Goal: Task Accomplishment & Management: Use online tool/utility

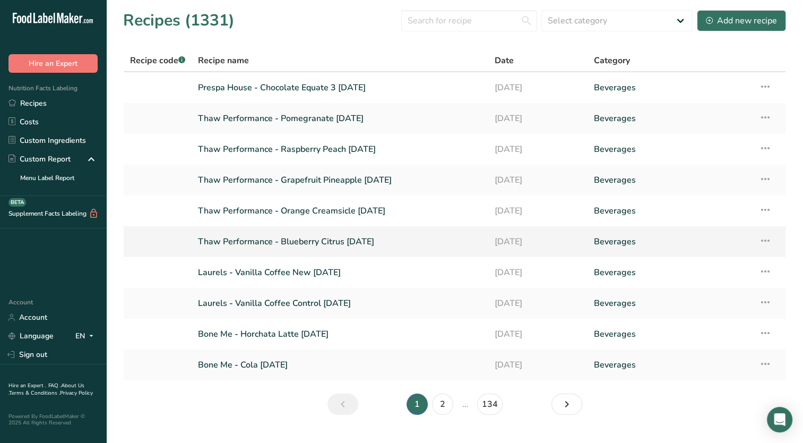
click at [295, 244] on link "Thaw Performance - Blueberry Citrus [DATE]" at bounding box center [340, 241] width 284 height 22
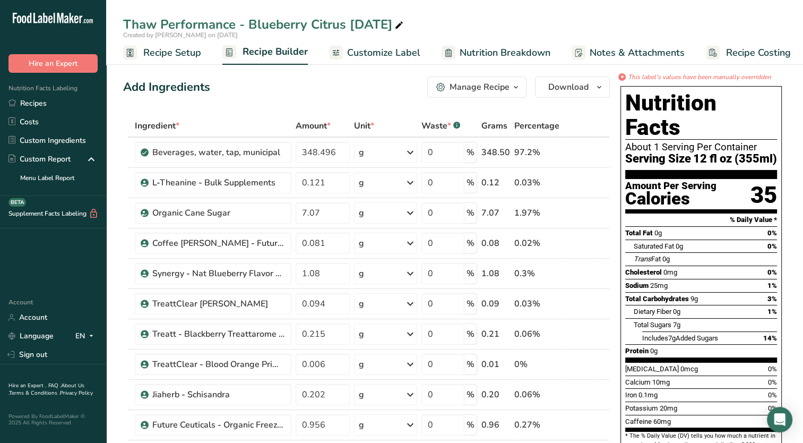
click at [523, 50] on span "Nutrition Breakdown" at bounding box center [505, 53] width 91 height 14
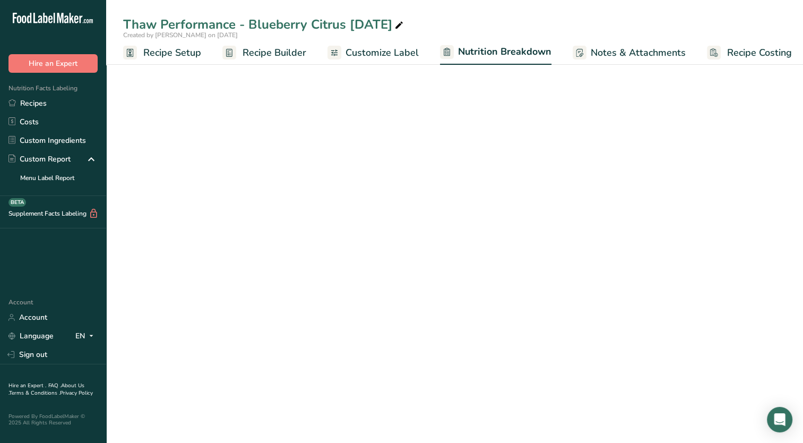
scroll to position [0, 5]
select select "Calories"
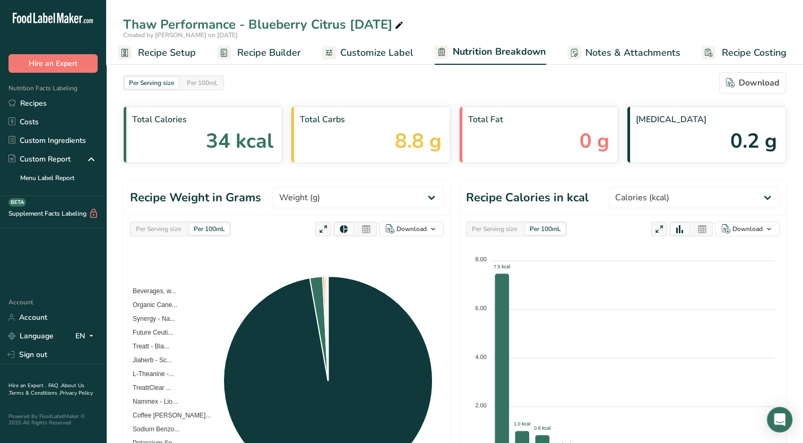
click at [371, 42] on link "Customize Label" at bounding box center [367, 53] width 91 height 24
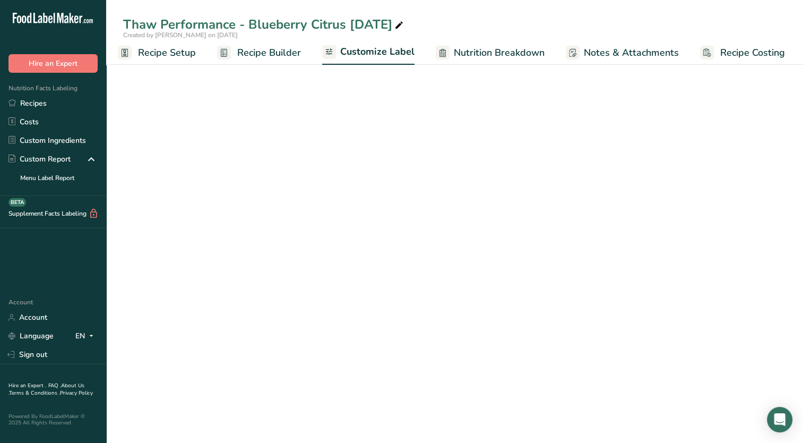
scroll to position [0, 4]
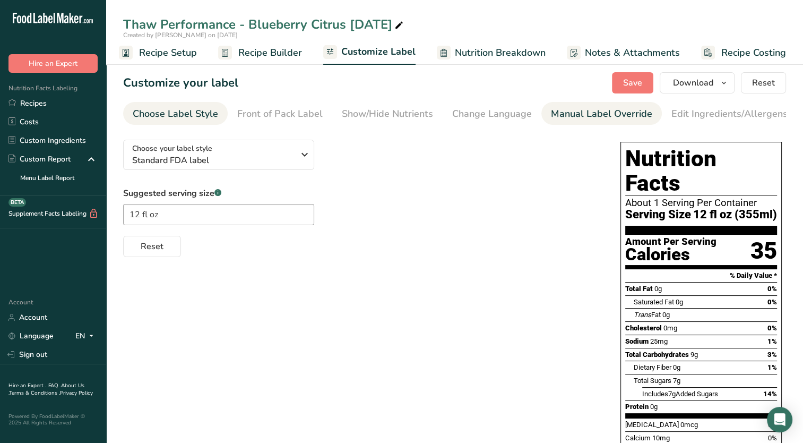
click at [600, 108] on div "Manual Label Override" at bounding box center [601, 114] width 101 height 14
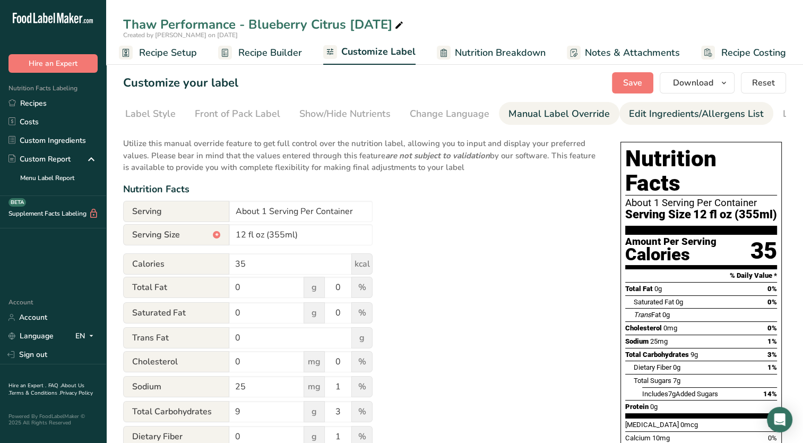
scroll to position [0, 108]
click at [614, 122] on link "Edit Ingredients/Allergens List" at bounding box center [630, 114] width 135 height 24
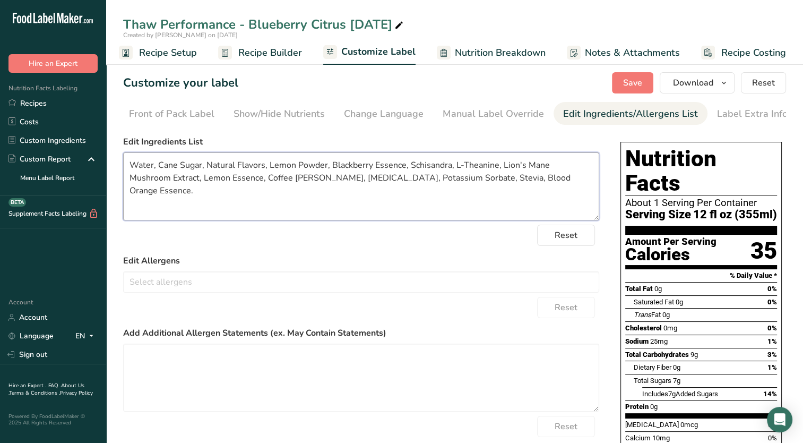
drag, startPoint x: 449, startPoint y: 178, endPoint x: 419, endPoint y: 186, distance: 30.6
click at [419, 186] on textarea "Water, Cane Sugar, Natural Flavors, Lemon Powder, Blackberry Essence, Schisandr…" at bounding box center [361, 186] width 476 height 68
type textarea "Water, Cane Sugar, Natural Flavors, Lemon Powder, Blackberry Essence, Schisandr…"
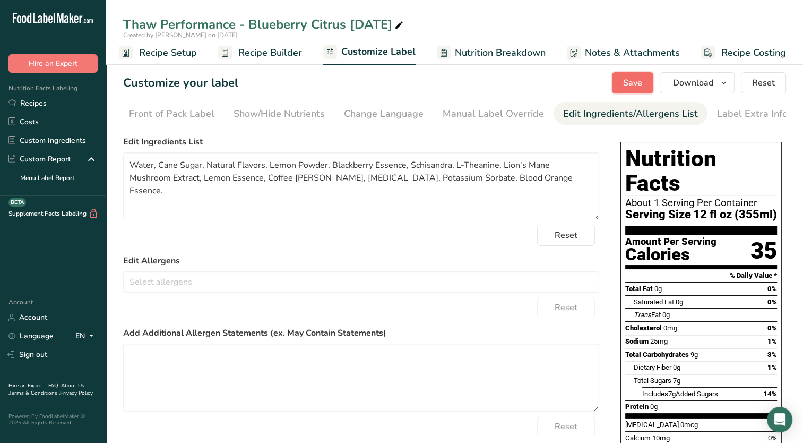
click at [625, 74] on button "Save" at bounding box center [632, 82] width 41 height 21
click at [626, 84] on span "Save" at bounding box center [632, 82] width 19 height 13
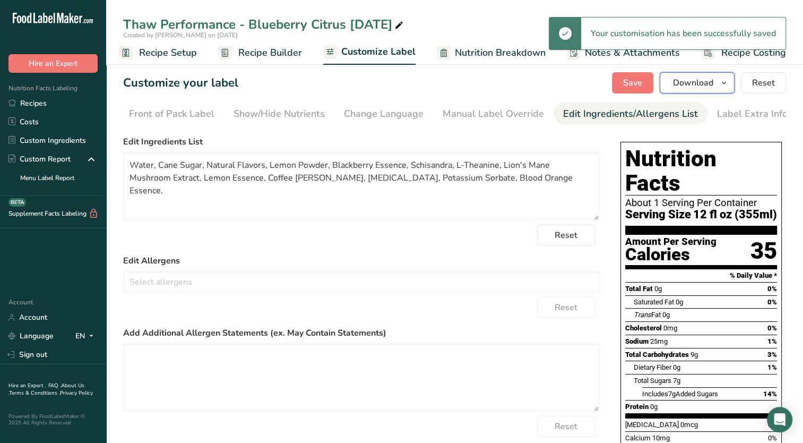
click at [720, 90] on button "Download" at bounding box center [697, 82] width 75 height 21
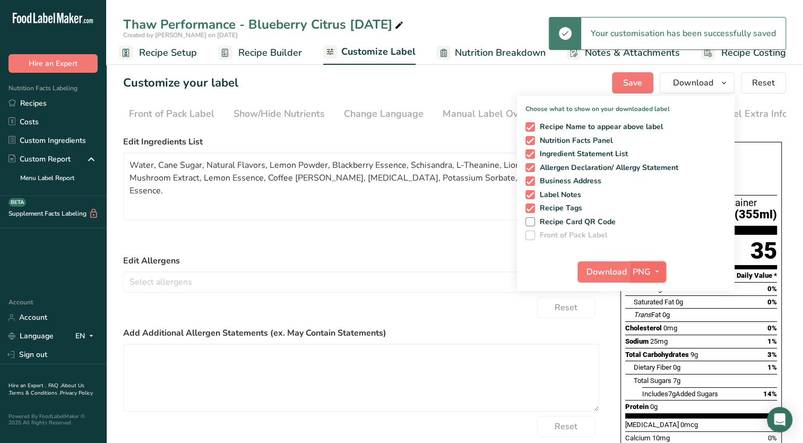
click at [650, 273] on span "PNG" at bounding box center [642, 271] width 18 height 13
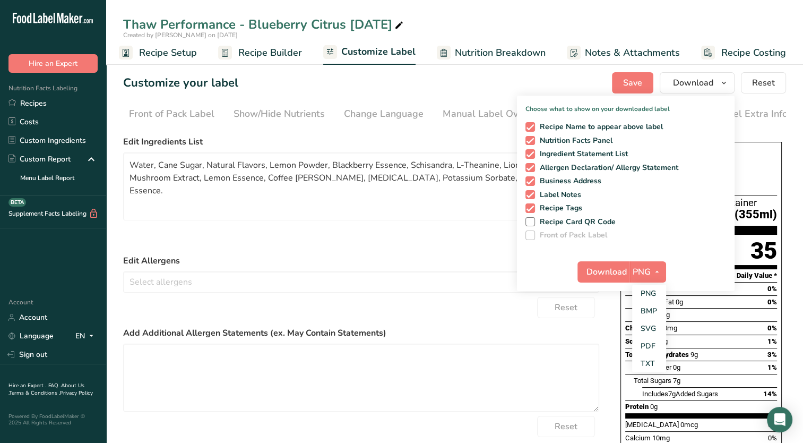
drag, startPoint x: 652, startPoint y: 346, endPoint x: 619, endPoint y: 297, distance: 59.6
click at [652, 346] on link "PDF" at bounding box center [649, 346] width 34 height 18
click at [608, 268] on span "Download" at bounding box center [607, 271] width 40 height 13
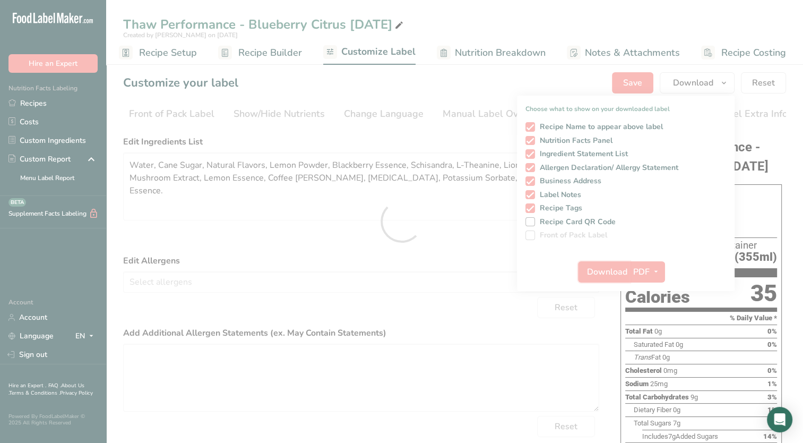
scroll to position [0, 0]
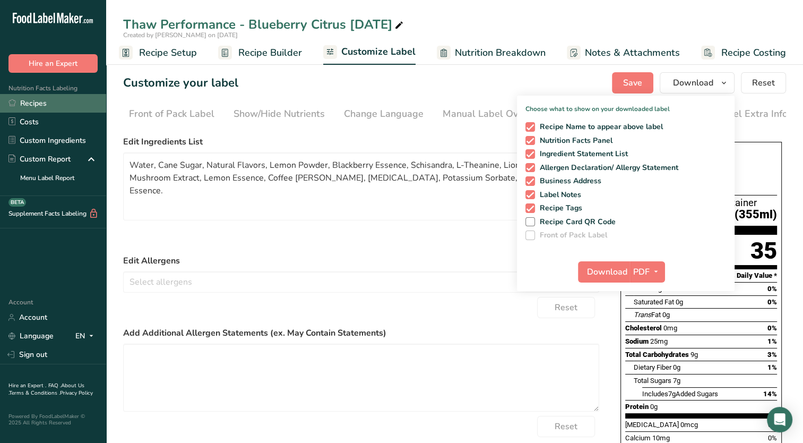
click at [55, 109] on link "Recipes" at bounding box center [53, 103] width 106 height 19
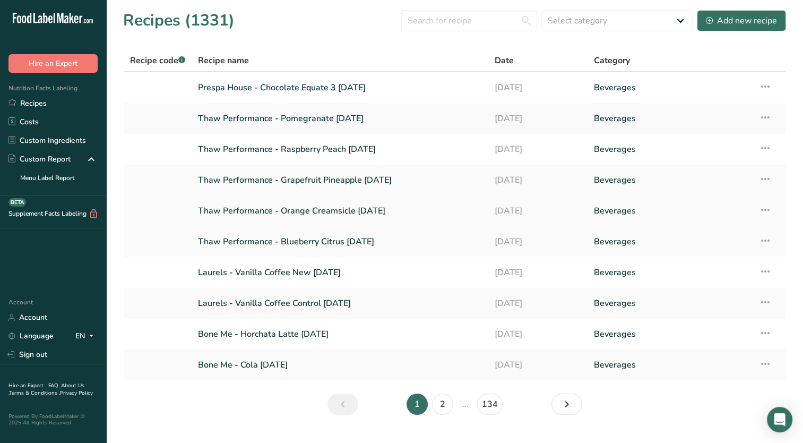
click at [340, 212] on link "Thaw Performance - Orange Creamsicle [DATE]" at bounding box center [340, 211] width 284 height 22
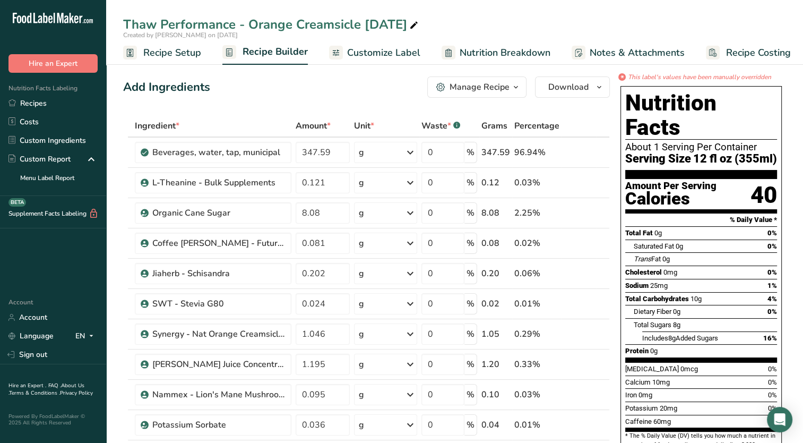
click at [382, 58] on span "Customize Label" at bounding box center [383, 53] width 73 height 14
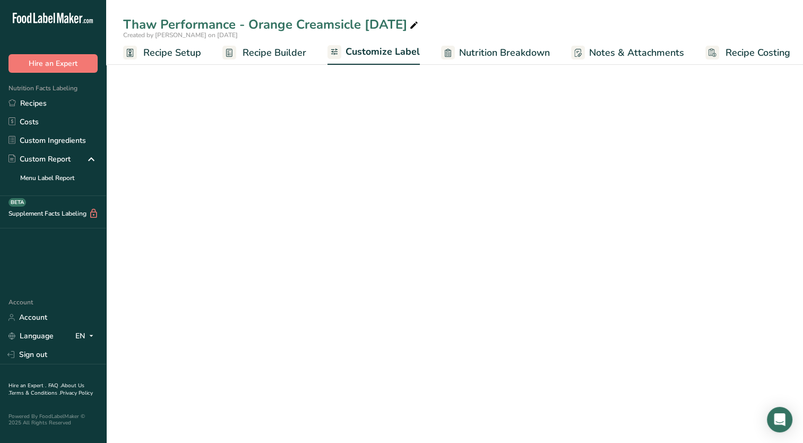
scroll to position [0, 4]
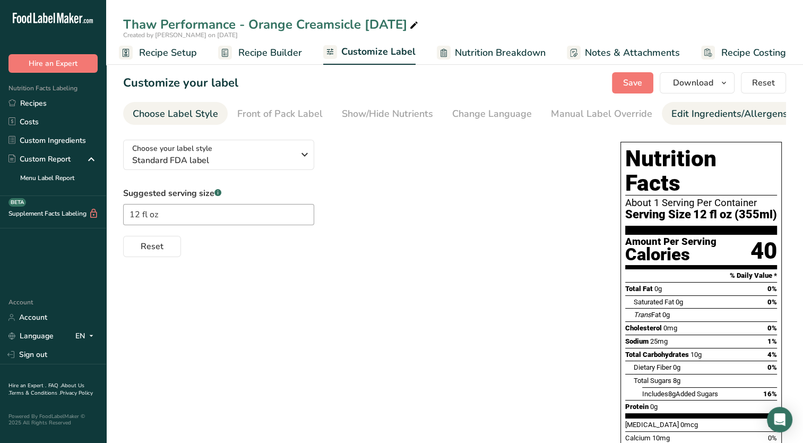
click at [679, 107] on div "Edit Ingredients/Allergens List" at bounding box center [739, 114] width 135 height 14
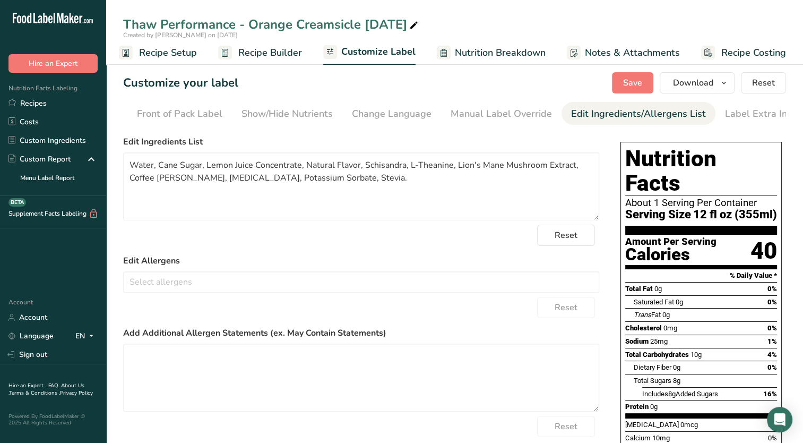
scroll to position [0, 108]
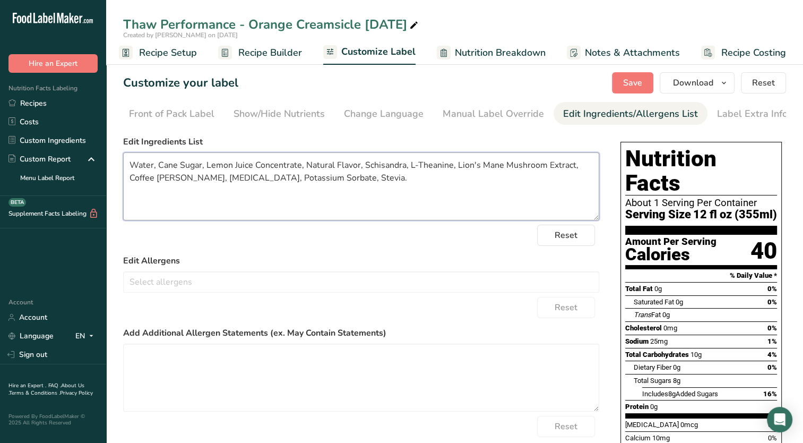
click at [349, 181] on textarea "Water, Cane Sugar, Lemon Juice Concentrate, Natural Flavor, Schisandra, L-Thean…" at bounding box center [361, 186] width 476 height 68
type textarea "Water, Cane Sugar, Lemon Juice Concentrate, Natural Flavor, Schisandra, L-Thean…"
click at [621, 87] on button "Save" at bounding box center [632, 82] width 41 height 21
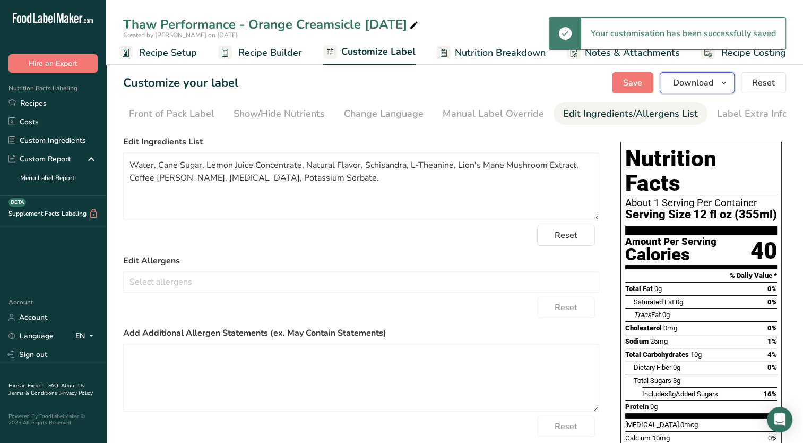
click at [723, 84] on icon "button" at bounding box center [724, 82] width 8 height 13
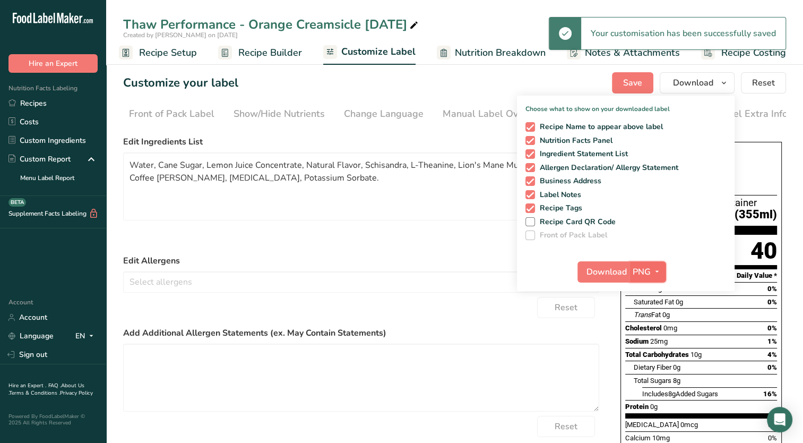
click at [639, 267] on span "PNG" at bounding box center [642, 271] width 18 height 13
click at [650, 341] on link "PDF" at bounding box center [649, 346] width 34 height 18
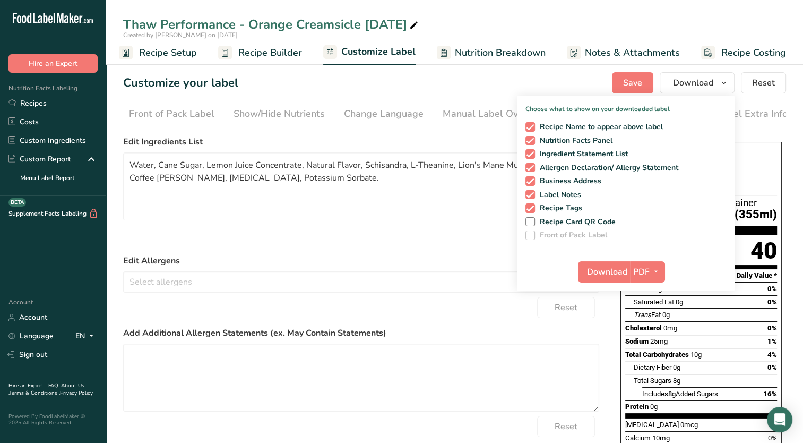
click at [654, 282] on div "Download PDF PNG BMP SVG PDF TXT" at bounding box center [626, 274] width 218 height 34
click at [653, 273] on icon "button" at bounding box center [656, 271] width 8 height 13
click at [649, 344] on link "PDF" at bounding box center [648, 346] width 34 height 18
click at [600, 273] on span "Download" at bounding box center [607, 271] width 40 height 13
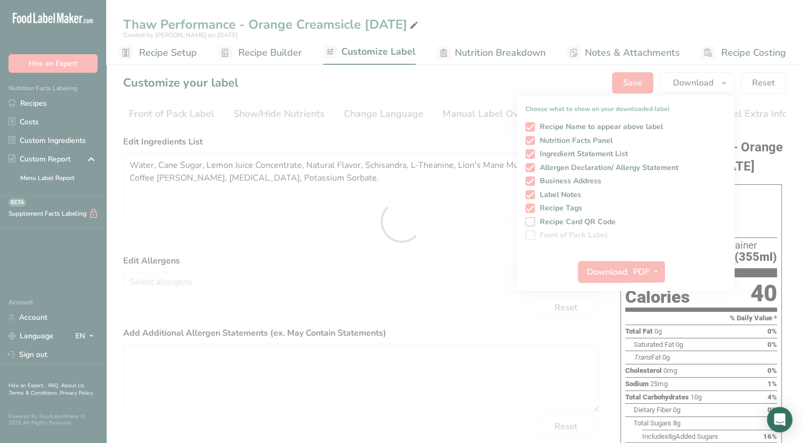
scroll to position [0, 0]
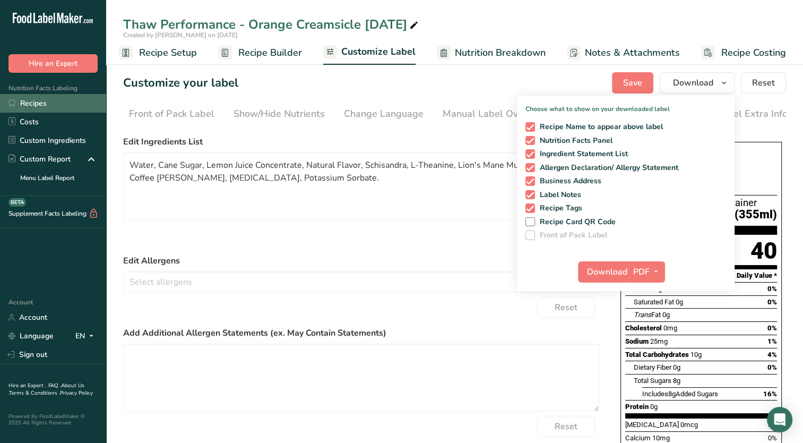
click at [57, 99] on link "Recipes" at bounding box center [53, 103] width 106 height 19
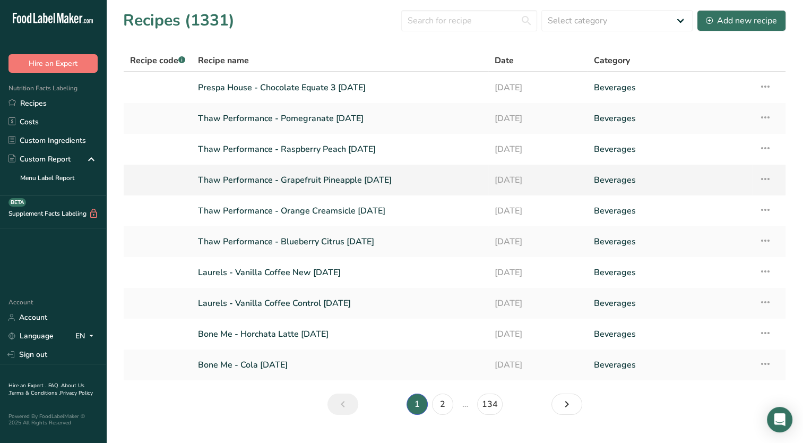
click at [329, 182] on link "Thaw Performance - Grapefruit Pineapple [DATE]" at bounding box center [340, 180] width 284 height 22
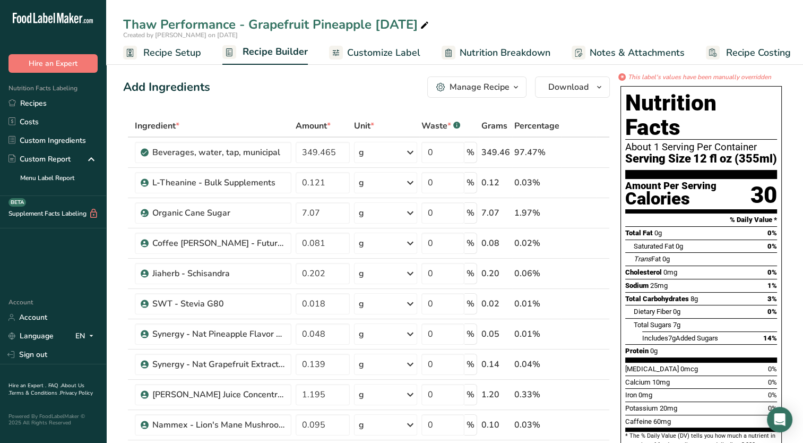
click at [351, 57] on span "Customize Label" at bounding box center [383, 53] width 73 height 14
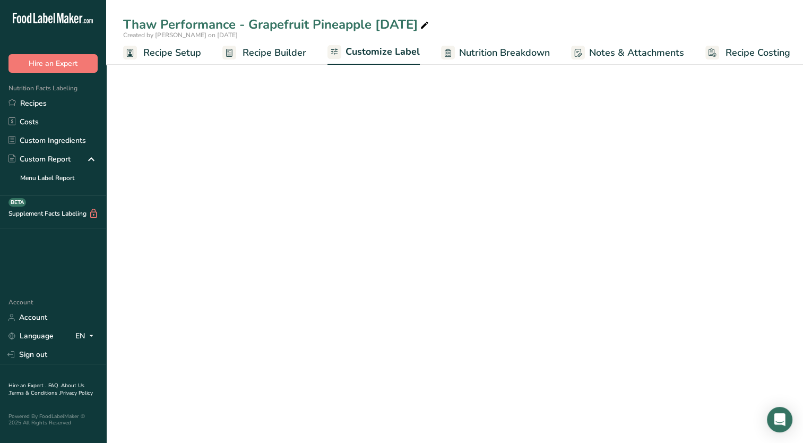
scroll to position [0, 4]
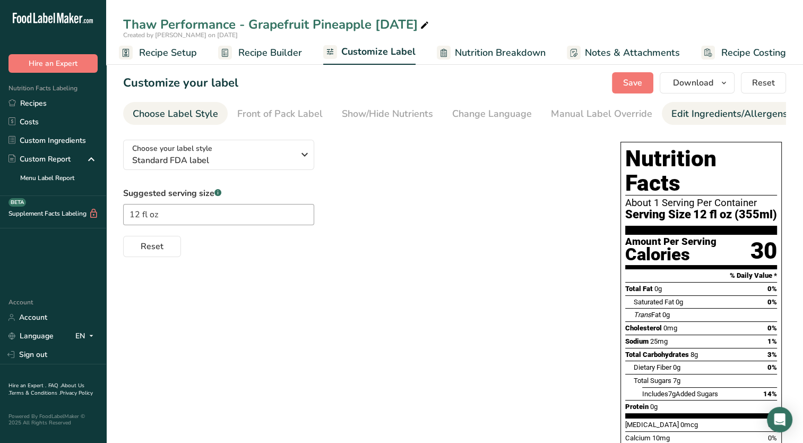
click at [682, 120] on div "Edit Ingredients/Allergens List" at bounding box center [739, 114] width 135 height 14
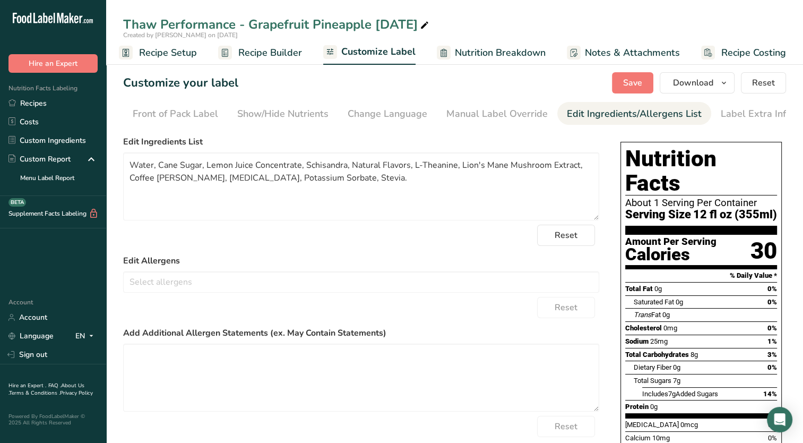
scroll to position [0, 108]
click at [350, 181] on textarea "Water, Cane Sugar, Lemon Juice Concentrate, Schisandra, Natural Flavors, L-Thea…" at bounding box center [361, 186] width 476 height 68
drag, startPoint x: 410, startPoint y: 167, endPoint x: 348, endPoint y: 172, distance: 62.3
click at [348, 172] on textarea "Water, Cane Sugar, Lemon Juice Concentrate, Schisandra, Natural Flavors, L-Thea…" at bounding box center [361, 186] width 476 height 68
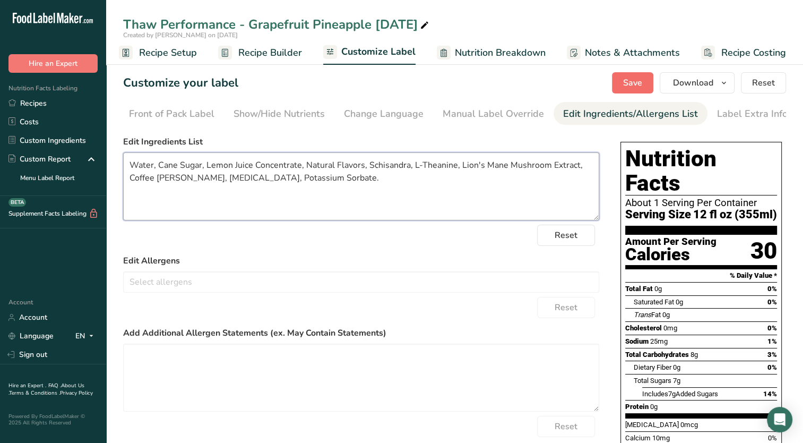
type textarea "Water, Cane Sugar, Lemon Juice Concentrate, Natural Flavors, Schisandra, L-Thea…"
click at [631, 86] on span "Save" at bounding box center [632, 82] width 19 height 13
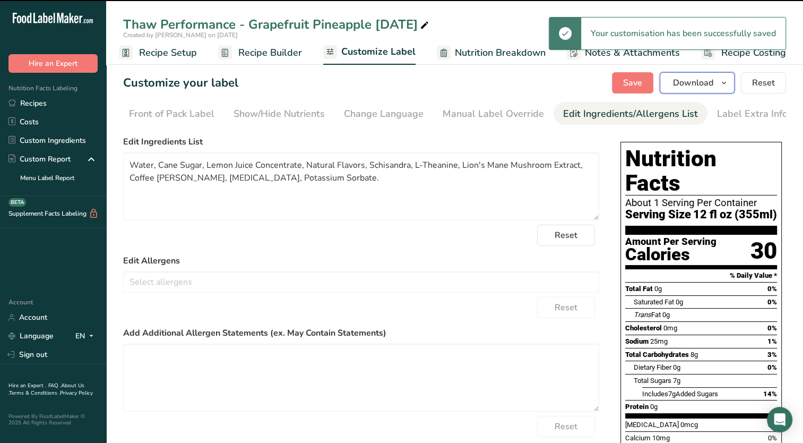
click at [727, 80] on icon "button" at bounding box center [724, 82] width 8 height 13
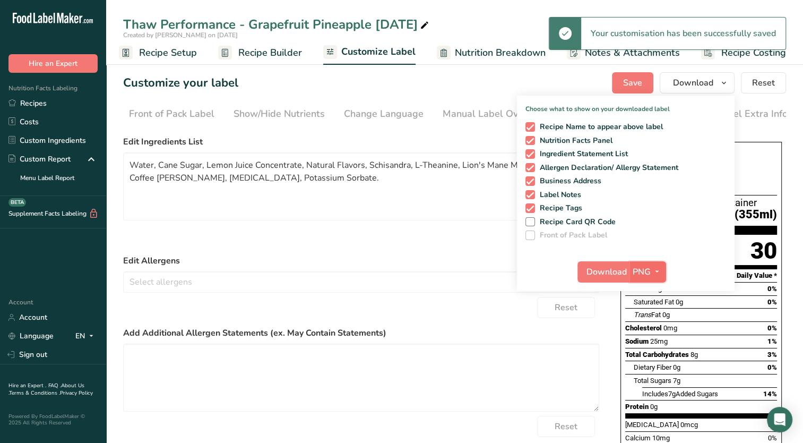
click at [652, 280] on button "PNG" at bounding box center [648, 271] width 37 height 21
click at [640, 349] on link "PDF" at bounding box center [649, 346] width 34 height 18
click at [587, 269] on button "Download" at bounding box center [604, 271] width 52 height 21
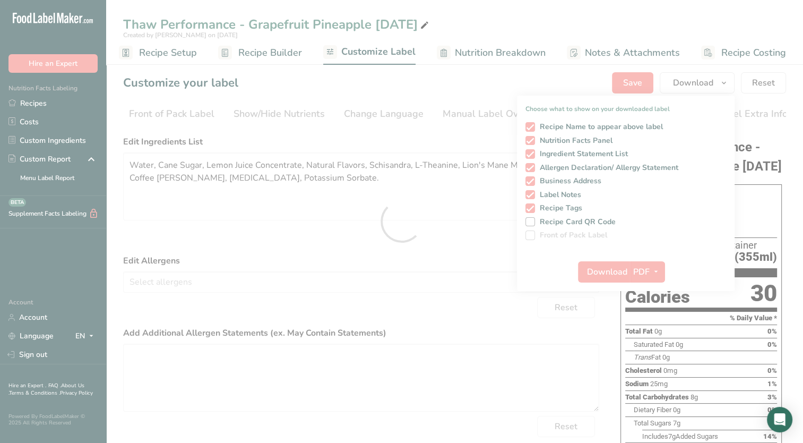
scroll to position [0, 0]
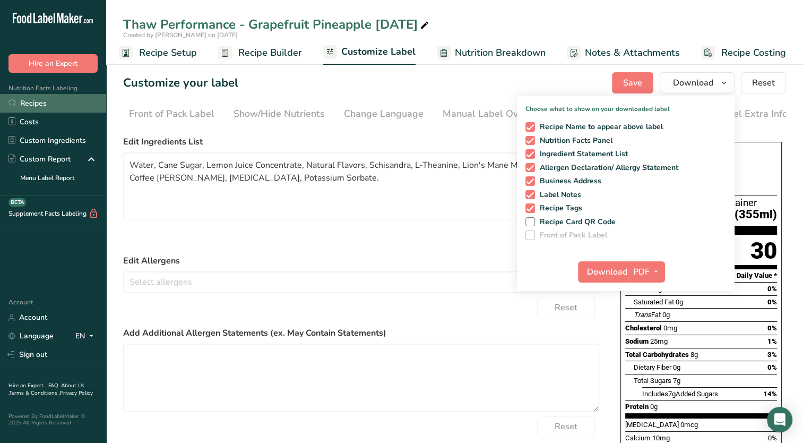
click at [55, 104] on link "Recipes" at bounding box center [53, 103] width 106 height 19
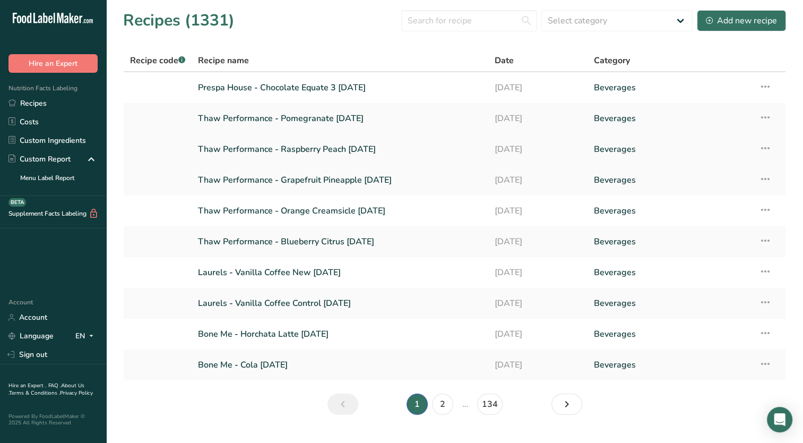
click at [338, 149] on link "Thaw Performance - Raspberry Peach [DATE]" at bounding box center [340, 149] width 284 height 22
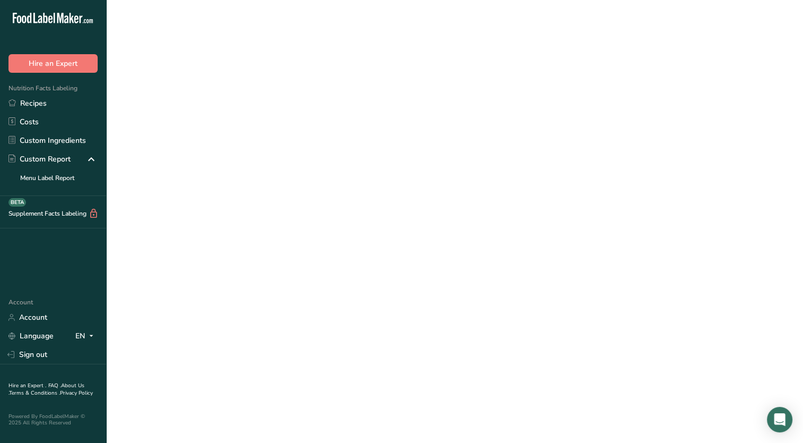
click at [338, 149] on link "Thaw Performance - Raspberry Peach [DATE]" at bounding box center [340, 149] width 284 height 22
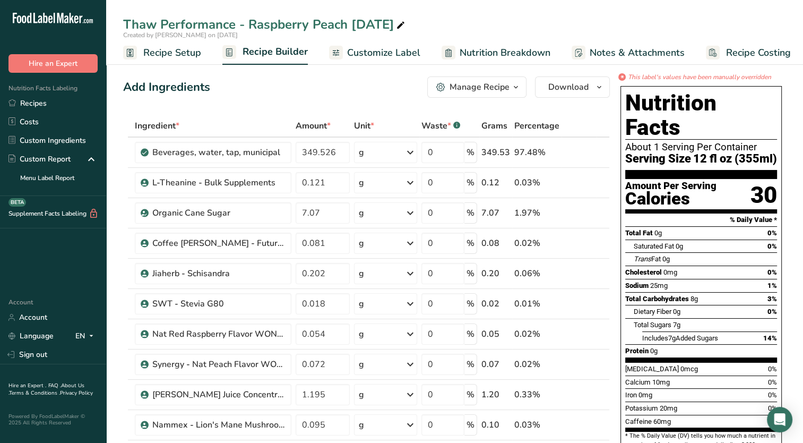
click at [463, 52] on span "Nutrition Breakdown" at bounding box center [505, 53] width 91 height 14
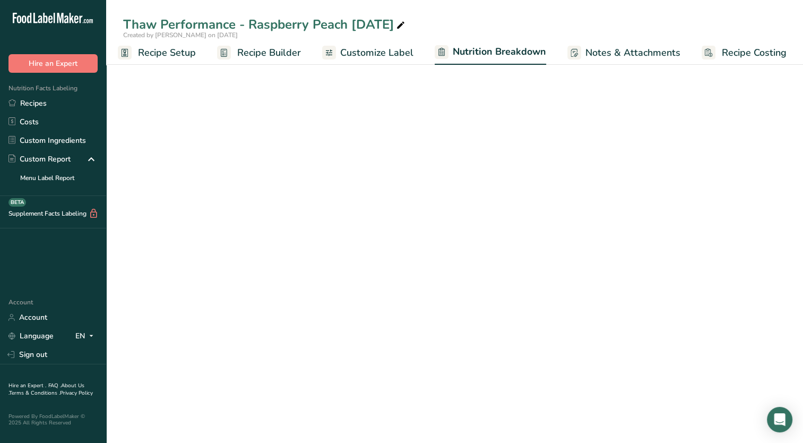
select select "Calories"
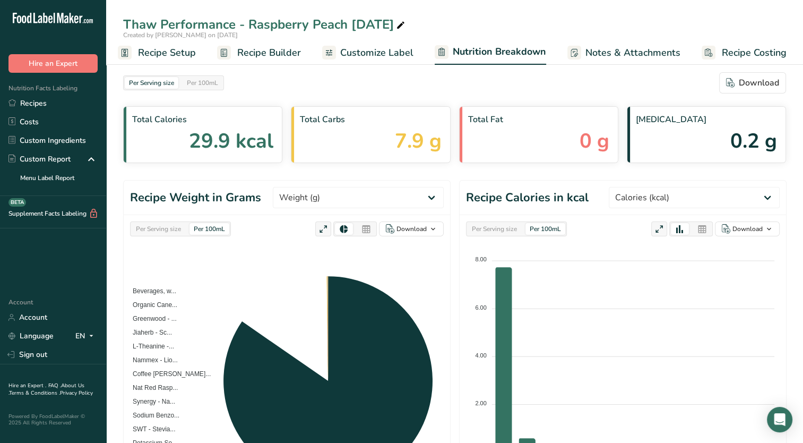
click at [355, 38] on div "Thaw Performance - Raspberry Peach [DATE] Created by [PERSON_NAME] on [DATE]" at bounding box center [454, 27] width 697 height 25
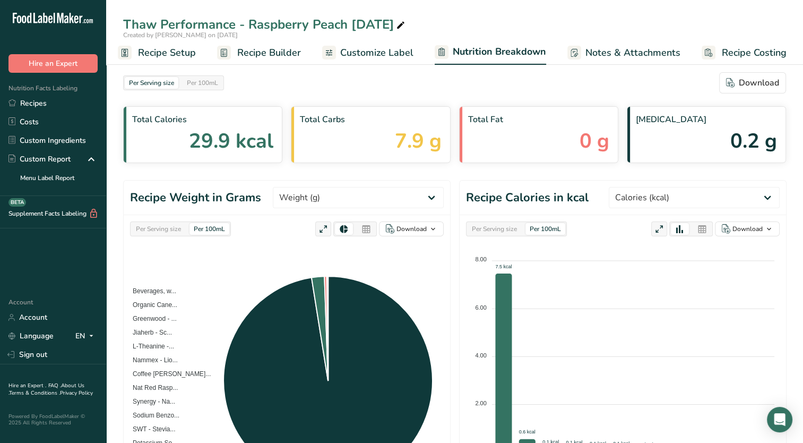
drag, startPoint x: 355, startPoint y: 38, endPoint x: 359, endPoint y: 49, distance: 12.4
click at [359, 49] on span "Customize Label" at bounding box center [376, 53] width 73 height 14
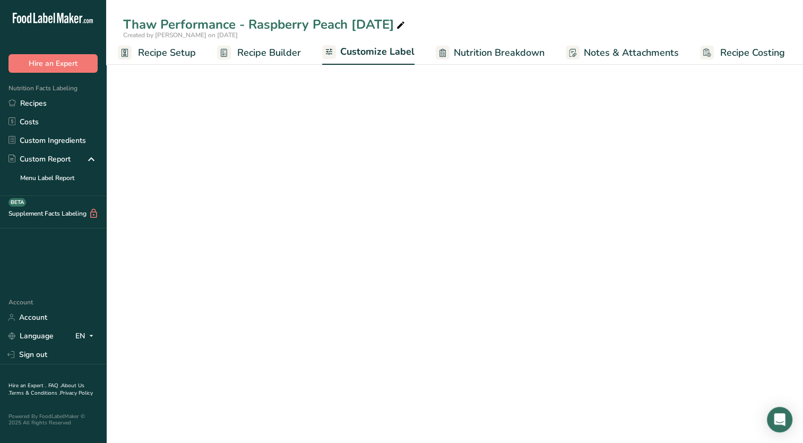
scroll to position [0, 4]
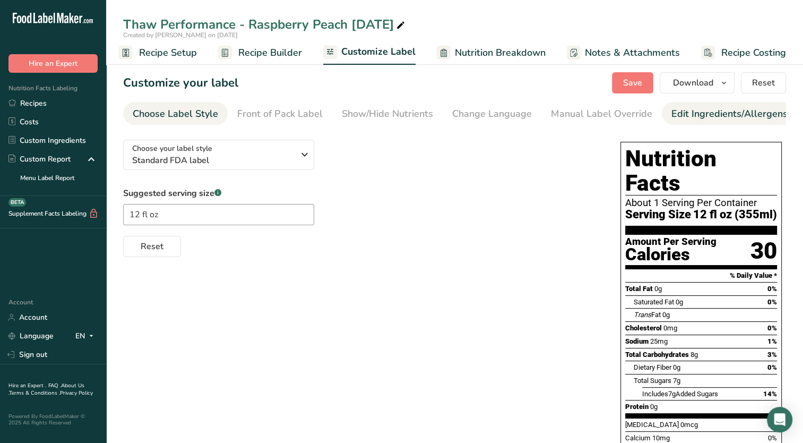
click at [724, 112] on div "Edit Ingredients/Allergens List" at bounding box center [739, 114] width 135 height 14
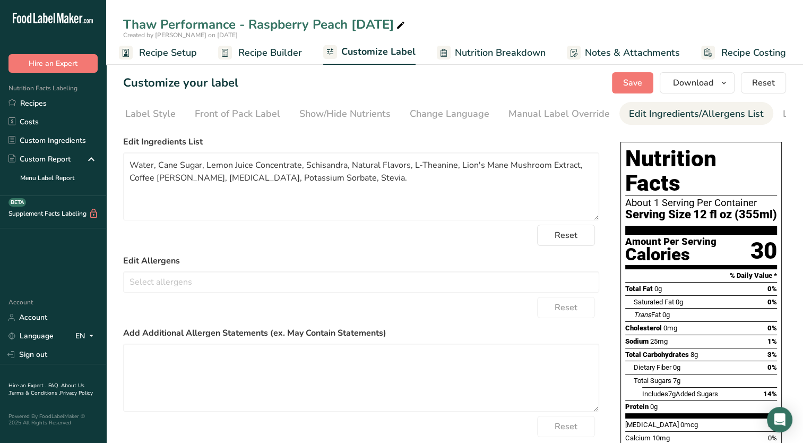
scroll to position [0, 108]
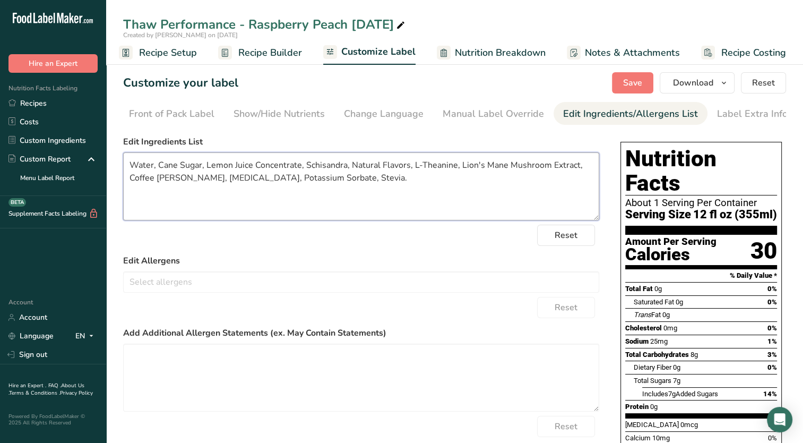
click at [353, 183] on textarea "Water, Cane Sugar, Lemon Juice Concentrate, Schisandra, Natural Flavors, L-Thea…" at bounding box center [361, 186] width 476 height 68
click at [348, 184] on textarea "Water, Cane Sugar, Lemon Juice Concentrate, Schisandra, Natural Flavors, L-Thea…" at bounding box center [361, 186] width 476 height 68
type textarea "Water, Cane Sugar, Lemon Juice Concentrate, Schisandra, Natural Flavors, L-Thea…"
drag, startPoint x: 632, startPoint y: 82, endPoint x: 677, endPoint y: 92, distance: 46.1
click at [632, 82] on span "Save" at bounding box center [632, 82] width 19 height 13
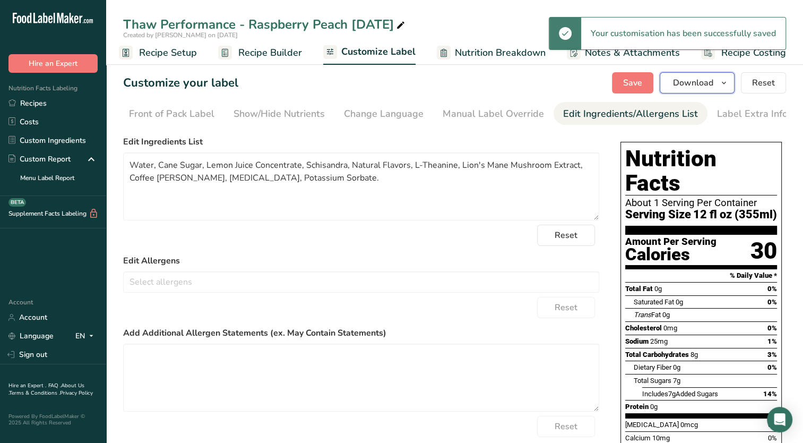
click at [726, 82] on icon "button" at bounding box center [724, 82] width 8 height 13
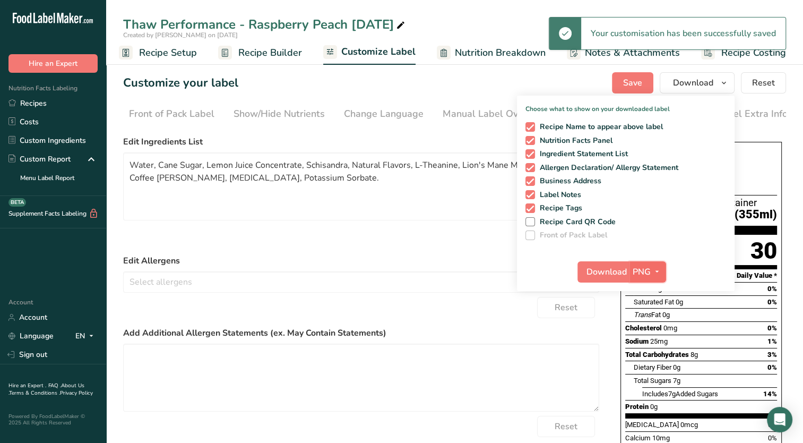
click at [639, 281] on button "PNG" at bounding box center [648, 271] width 37 height 21
click at [646, 346] on link "PDF" at bounding box center [649, 346] width 34 height 18
click at [600, 268] on span "Download" at bounding box center [607, 271] width 40 height 13
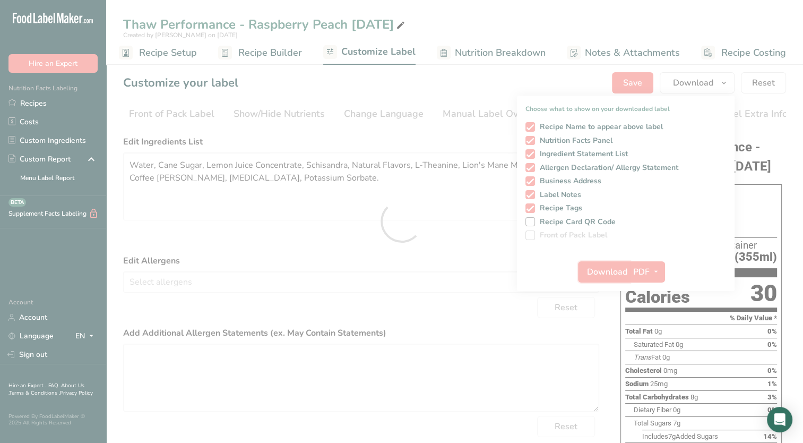
scroll to position [0, 0]
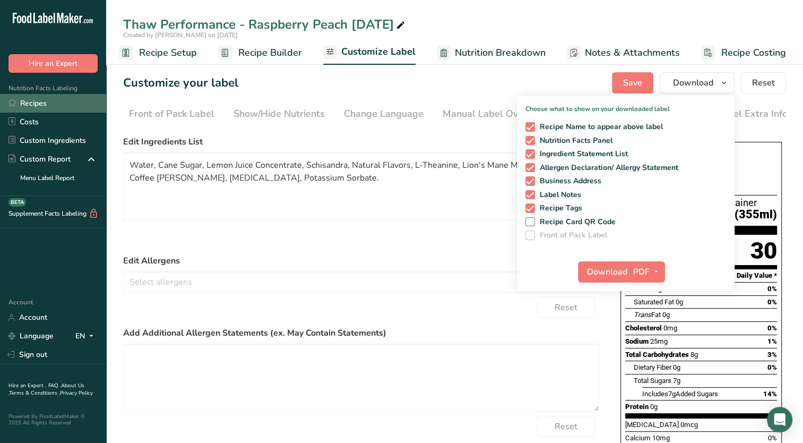
click at [52, 101] on link "Recipes" at bounding box center [53, 103] width 106 height 19
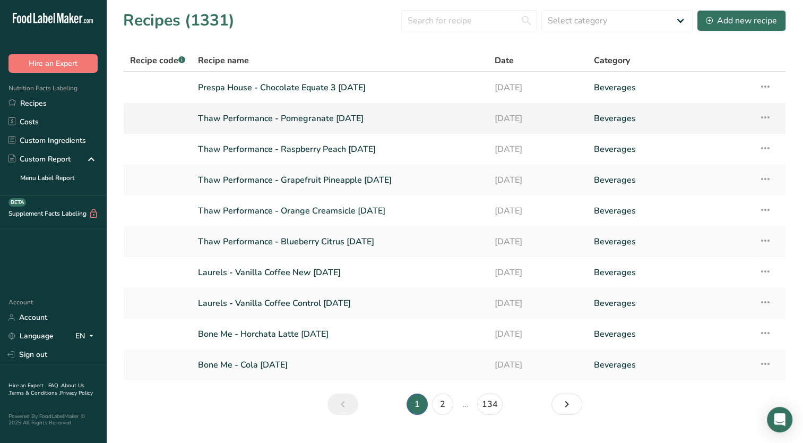
click at [363, 113] on link "Thaw Performance - Pomegranate [DATE]" at bounding box center [340, 118] width 284 height 22
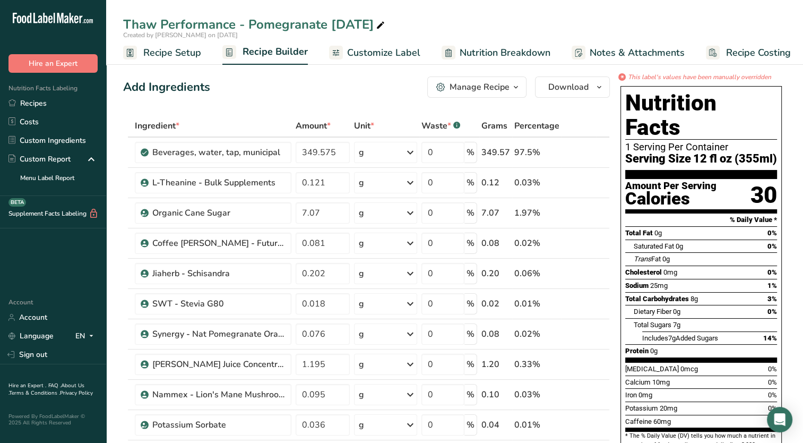
click at [395, 53] on span "Customize Label" at bounding box center [383, 53] width 73 height 14
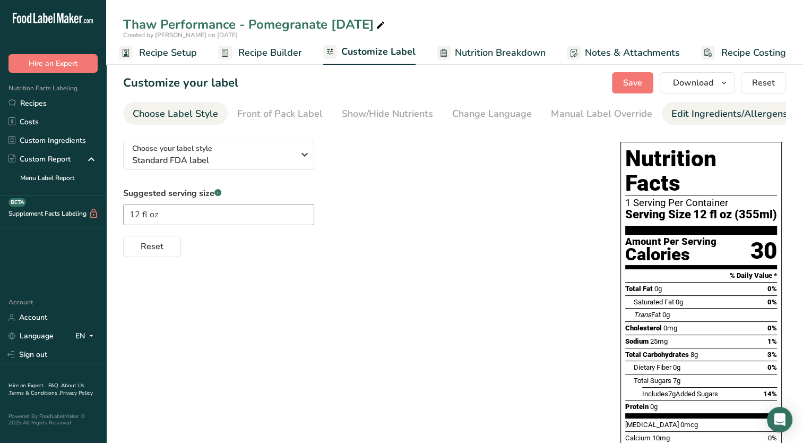
click at [678, 123] on link "Edit Ingredients/Allergens List" at bounding box center [739, 114] width 135 height 24
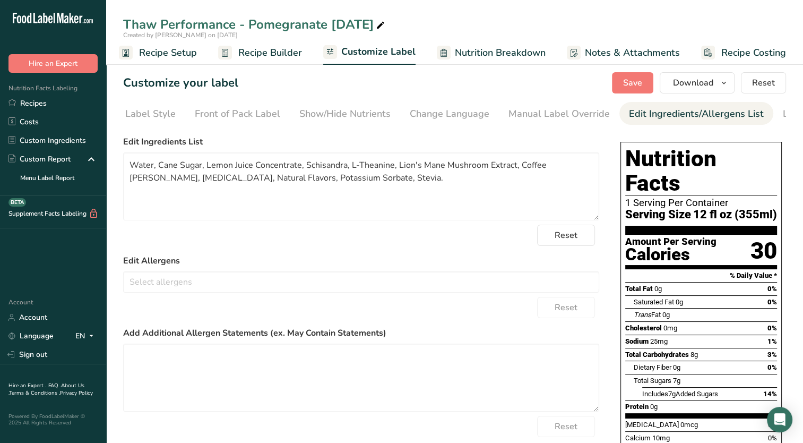
scroll to position [0, 108]
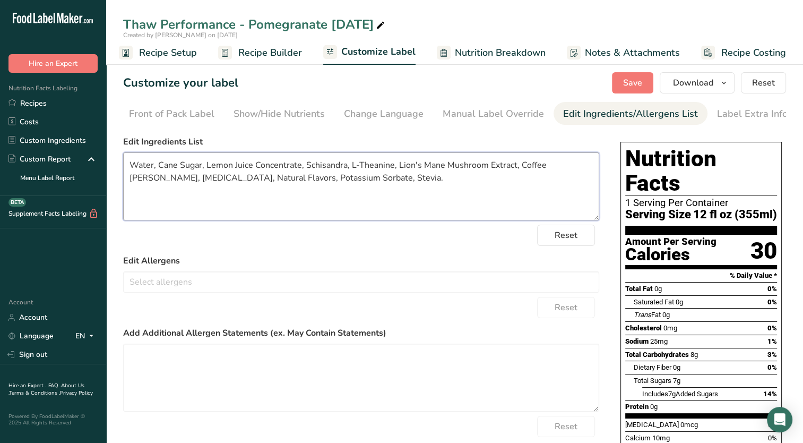
click at [361, 182] on textarea "Water, Cane Sugar, Lemon Juice Concentrate, Schisandra, L-Theanine, Lion's Mane…" at bounding box center [361, 186] width 476 height 68
click at [409, 239] on div "Reset" at bounding box center [361, 235] width 476 height 21
click at [520, 165] on textarea "Water, Cane Sugar, Lemon Juice Concentrate, Schisandra, L-Theanine, Lion's Mane…" at bounding box center [361, 186] width 476 height 68
drag, startPoint x: 314, startPoint y: 179, endPoint x: 252, endPoint y: 179, distance: 62.1
click at [252, 179] on textarea "Water, Cane Sugar, Lemon Juice Concentrate, Schisandra, L-Theanine, Lion's Mane…" at bounding box center [361, 186] width 476 height 68
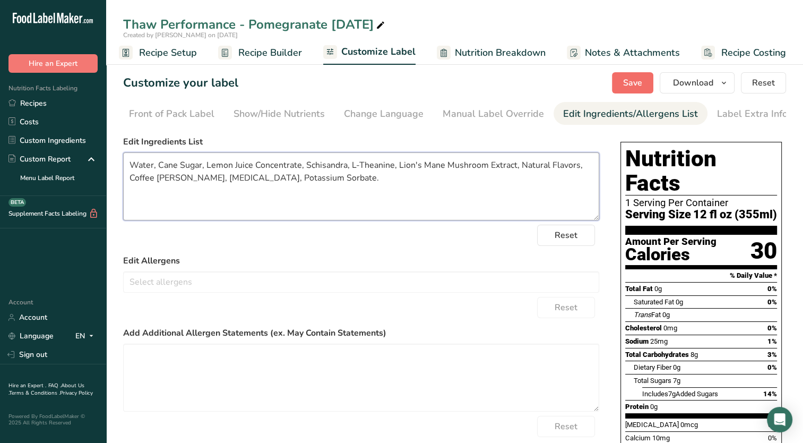
type textarea "Water, Cane Sugar, Lemon Juice Concentrate, Schisandra, L-Theanine, Lion's Mane…"
click at [637, 80] on span "Save" at bounding box center [632, 82] width 19 height 13
click at [637, 86] on span "Save" at bounding box center [632, 82] width 19 height 13
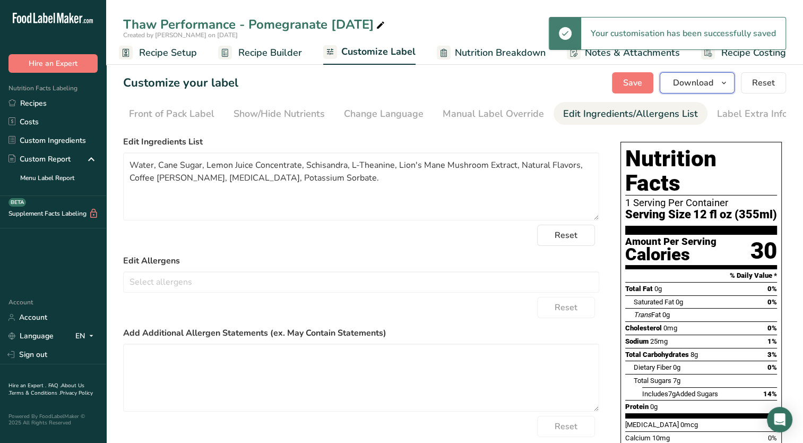
click at [732, 87] on button "Download" at bounding box center [697, 82] width 75 height 21
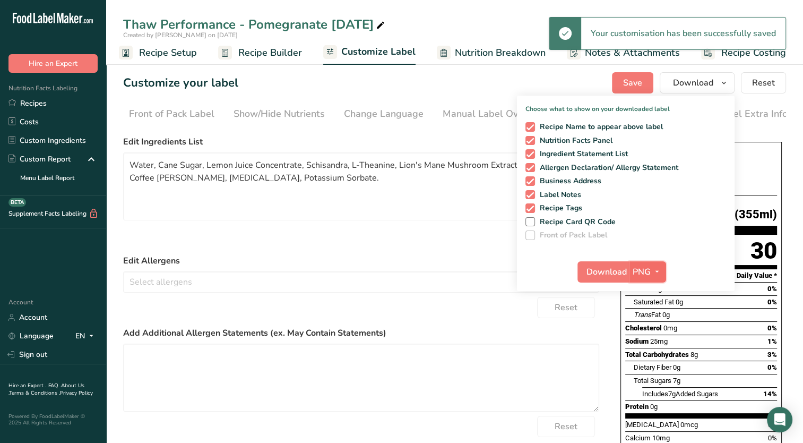
click at [656, 277] on icon "button" at bounding box center [657, 271] width 8 height 13
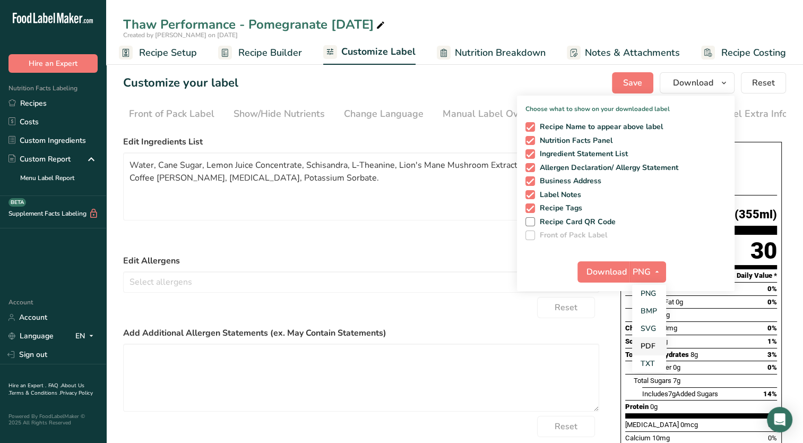
click at [651, 345] on link "PDF" at bounding box center [649, 346] width 34 height 18
click at [629, 271] on button "Download" at bounding box center [604, 271] width 52 height 21
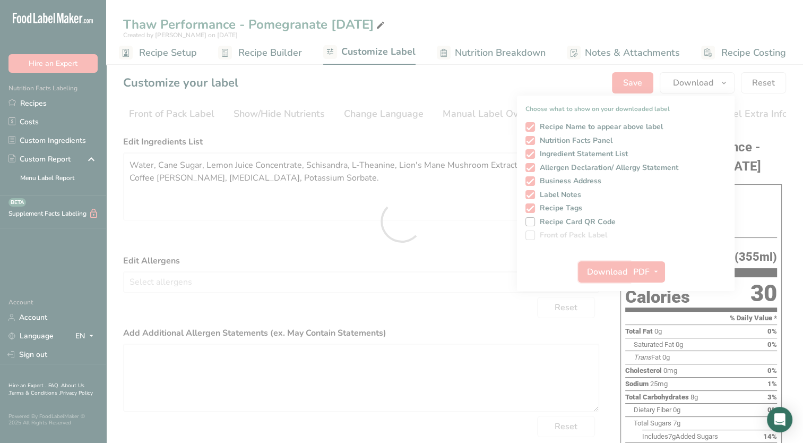
scroll to position [0, 0]
